Goal: Transaction & Acquisition: Download file/media

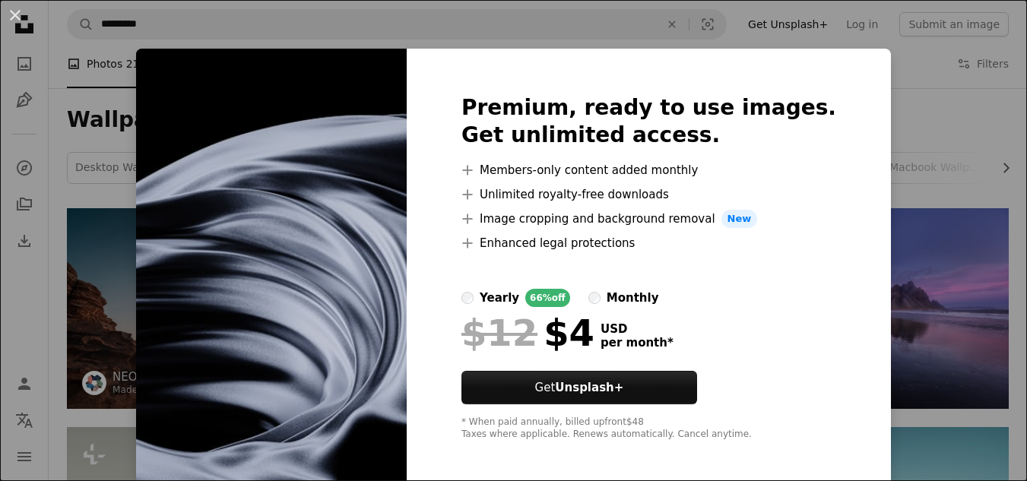
scroll to position [783, 0]
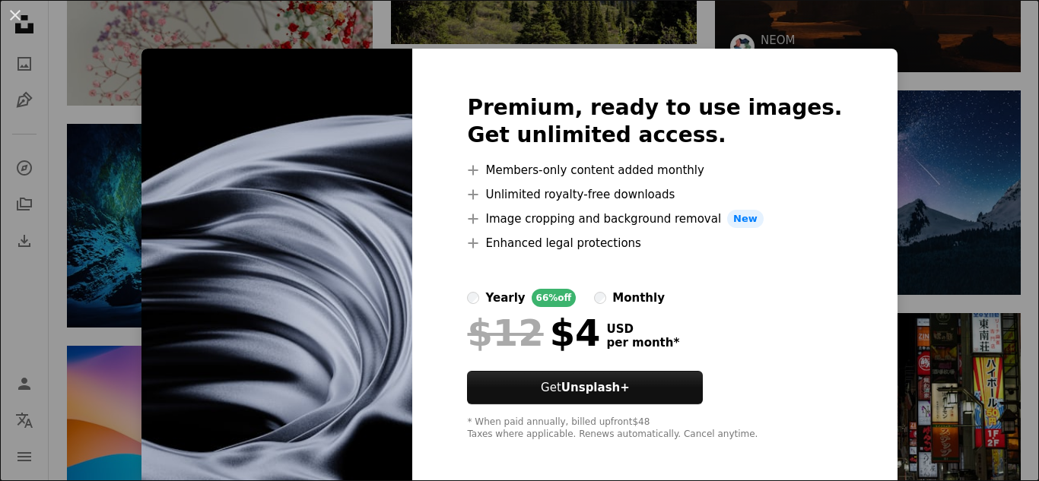
click at [357, 277] on img at bounding box center [276, 268] width 271 height 438
drag, startPoint x: 247, startPoint y: 26, endPoint x: 0, endPoint y: 68, distance: 250.8
click at [0, 71] on div "An X shape Premium, ready to use images. Get unlimited access. A plus sign Memb…" at bounding box center [519, 240] width 1039 height 481
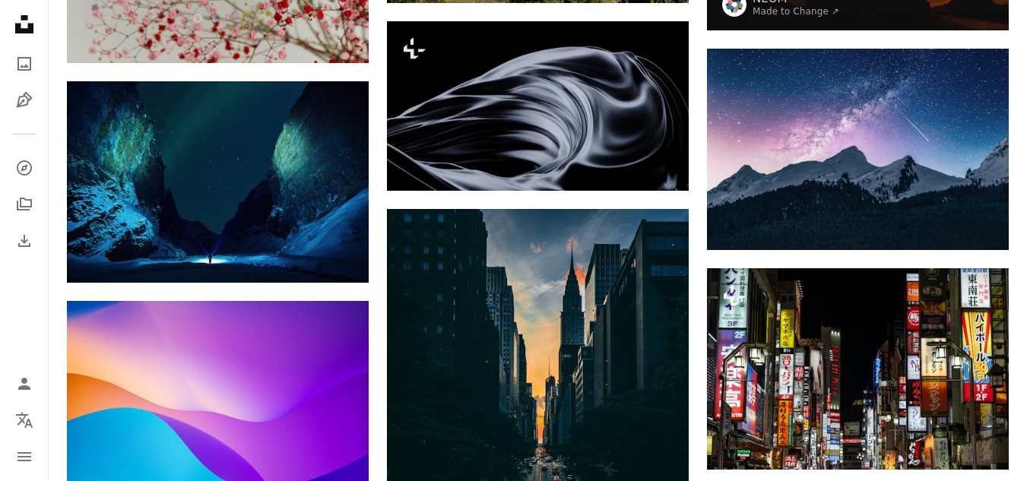
scroll to position [817, 0]
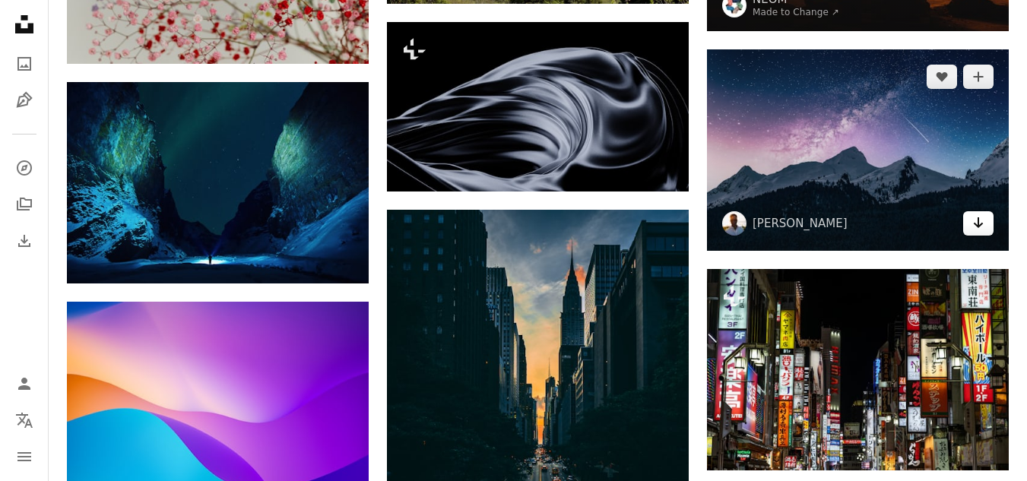
click at [983, 223] on icon "Arrow pointing down" at bounding box center [979, 223] width 12 height 18
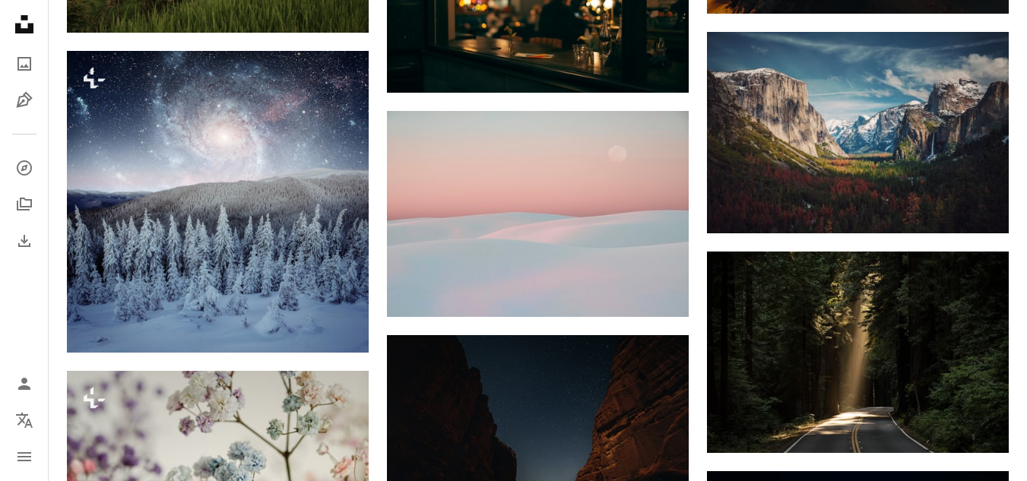
scroll to position [2614, 0]
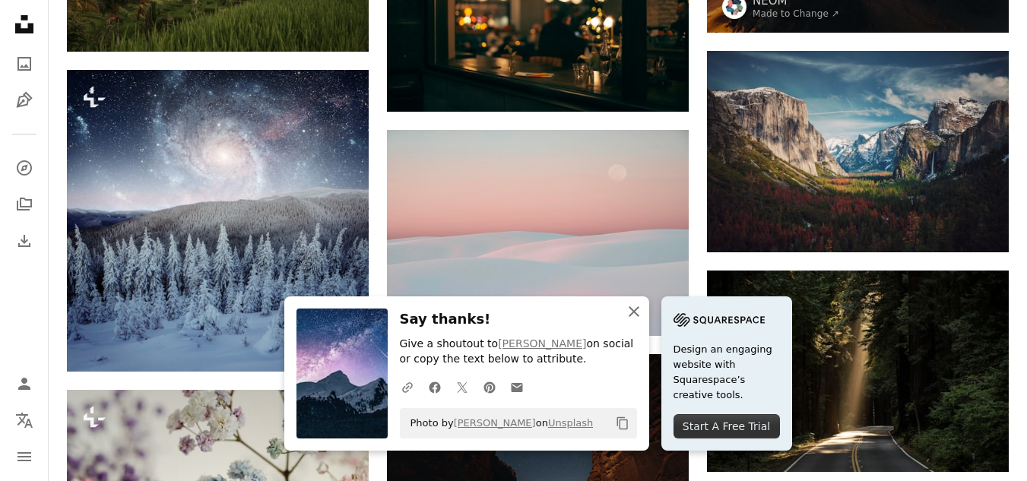
click at [633, 319] on icon "An X shape" at bounding box center [634, 312] width 18 height 18
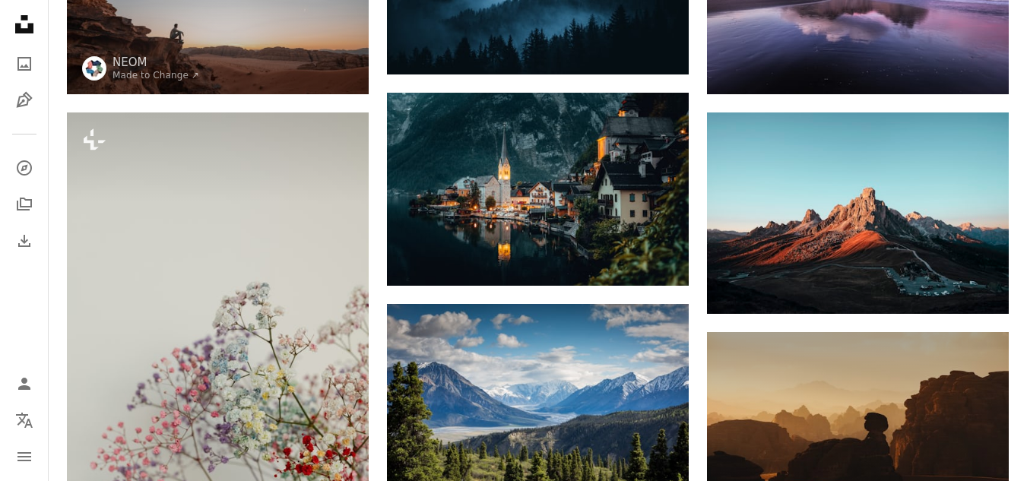
scroll to position [314, 0]
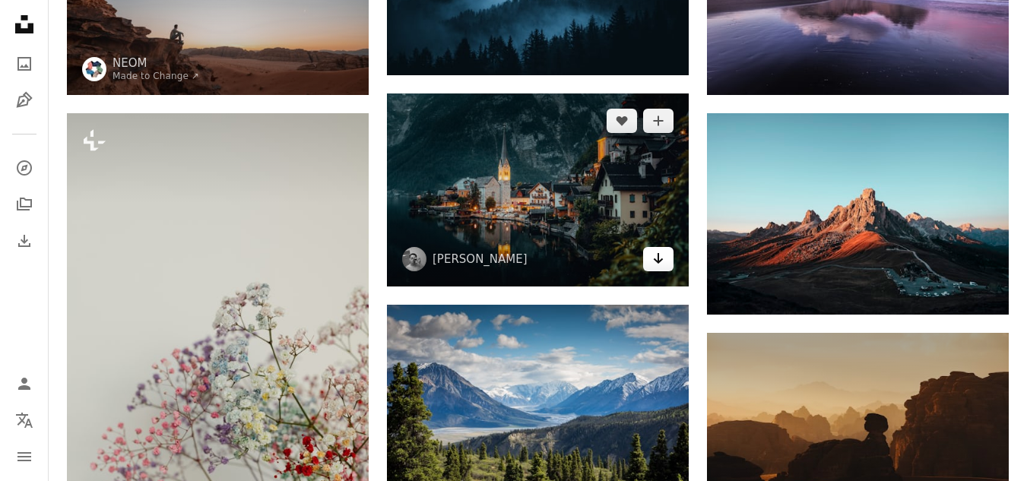
click at [655, 255] on icon "Arrow pointing down" at bounding box center [659, 258] width 12 height 18
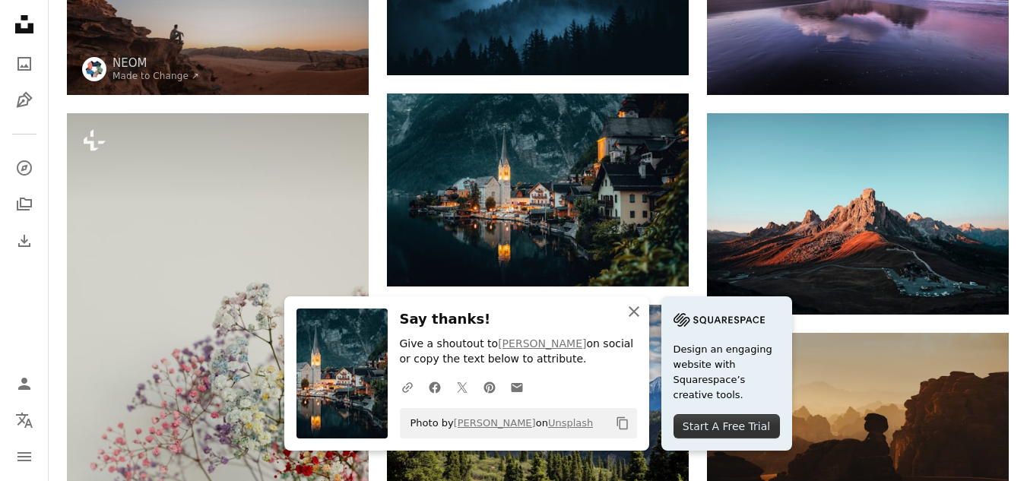
click at [632, 306] on icon "An X shape" at bounding box center [634, 312] width 18 height 18
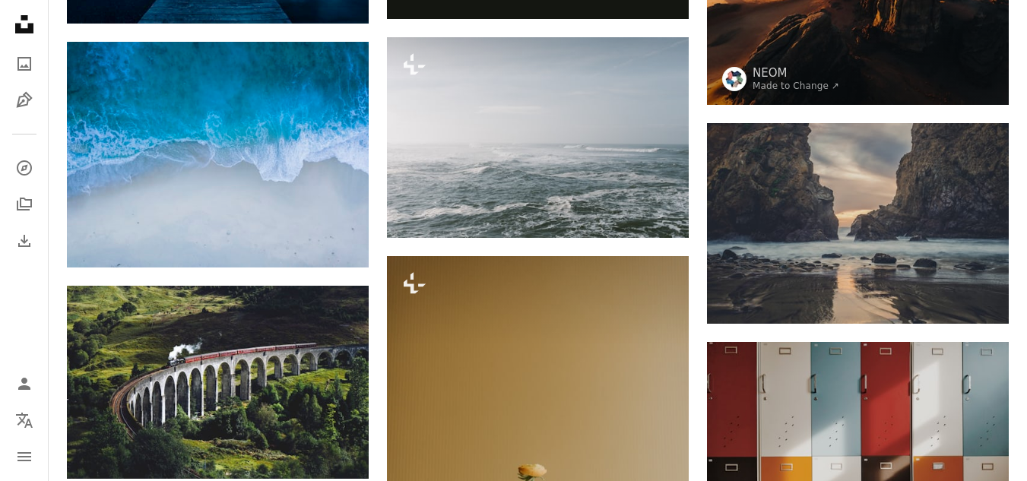
scroll to position [4969, 0]
